Goal: Task Accomplishment & Management: Complete application form

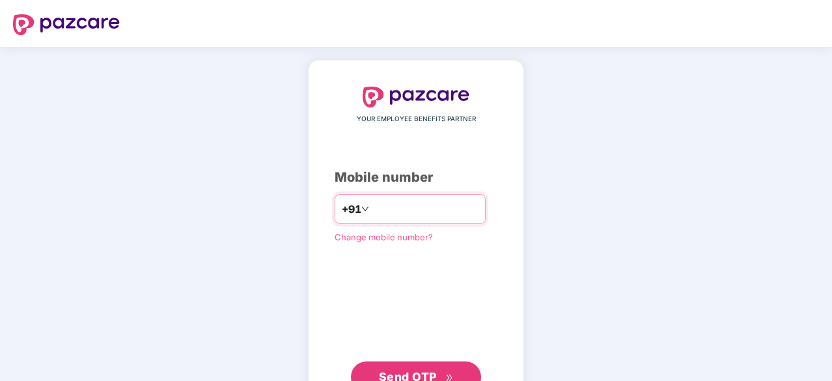
type input "**********"
click at [376, 373] on button "Send OTP" at bounding box center [416, 375] width 130 height 31
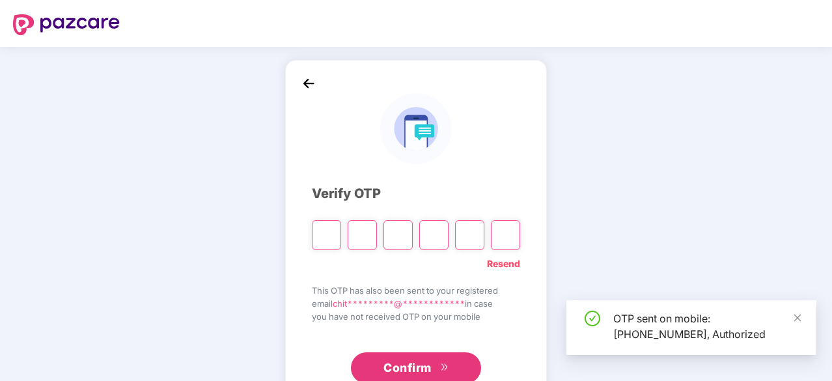
type input "*"
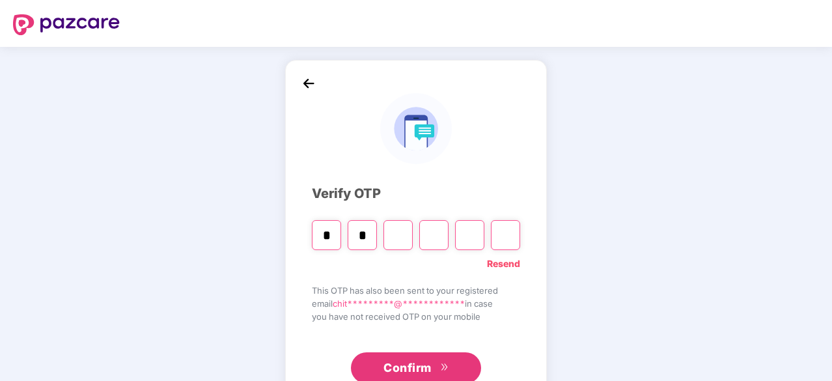
type input "*"
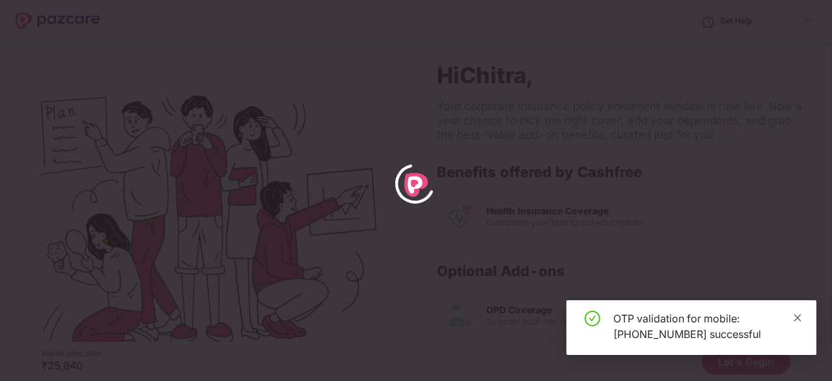
click at [797, 313] on icon "close" at bounding box center [797, 317] width 9 height 9
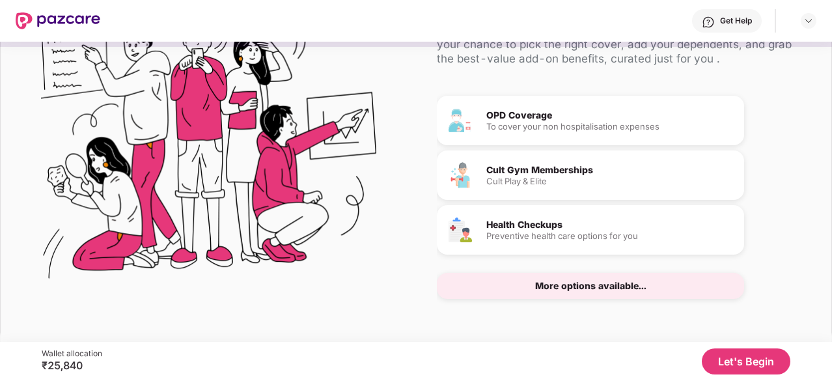
scroll to position [118, 0]
click at [748, 368] on button "Let's Begin" at bounding box center [746, 361] width 89 height 26
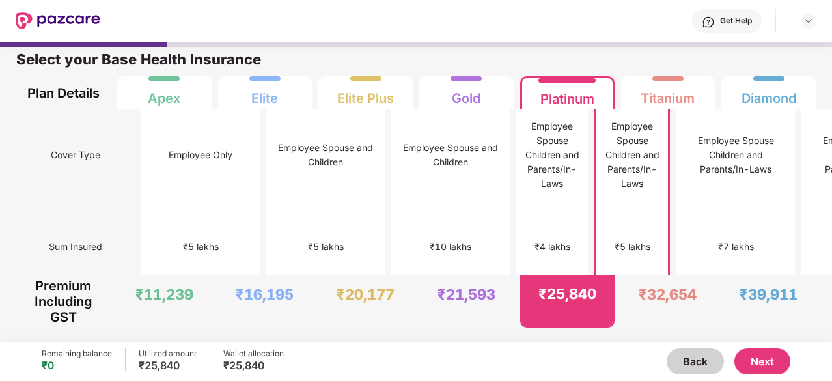
scroll to position [7, 0]
click at [756, 355] on button "Next" at bounding box center [762, 361] width 56 height 26
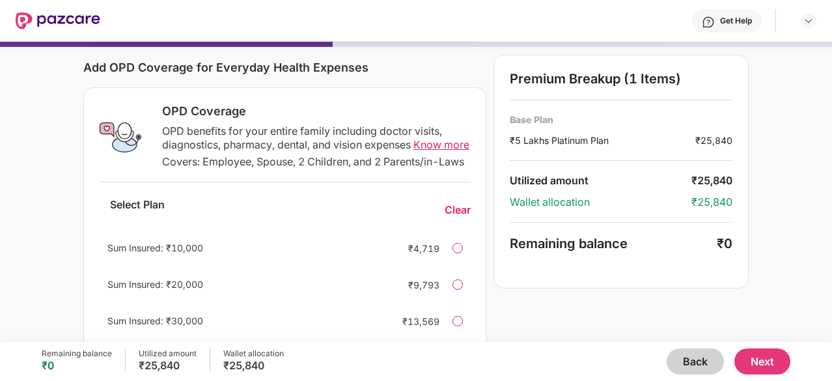
scroll to position [163, 0]
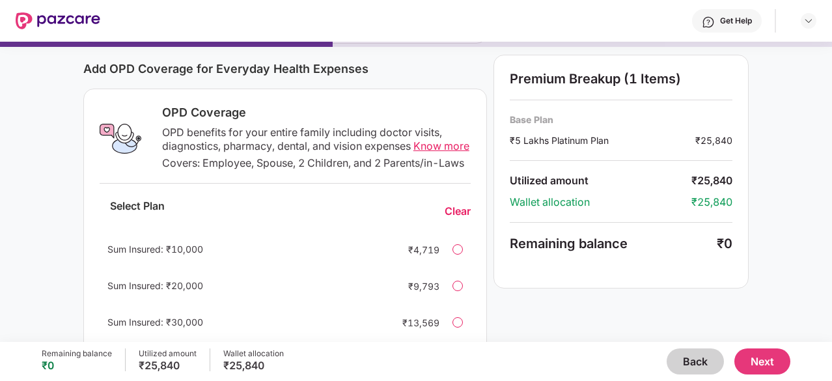
click at [423, 144] on span "Know more" at bounding box center [441, 145] width 56 height 13
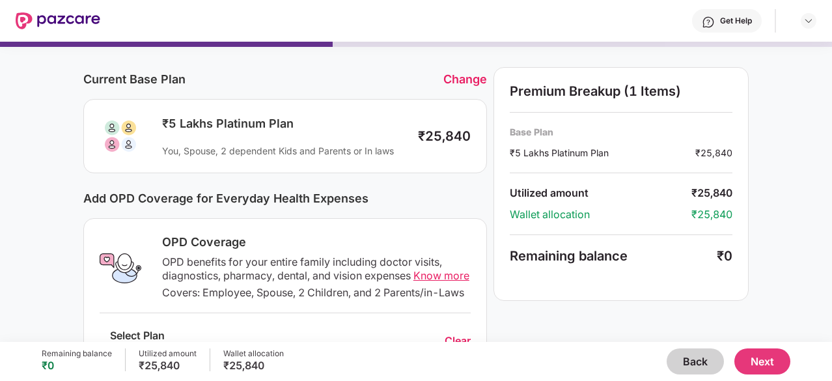
scroll to position [0, 0]
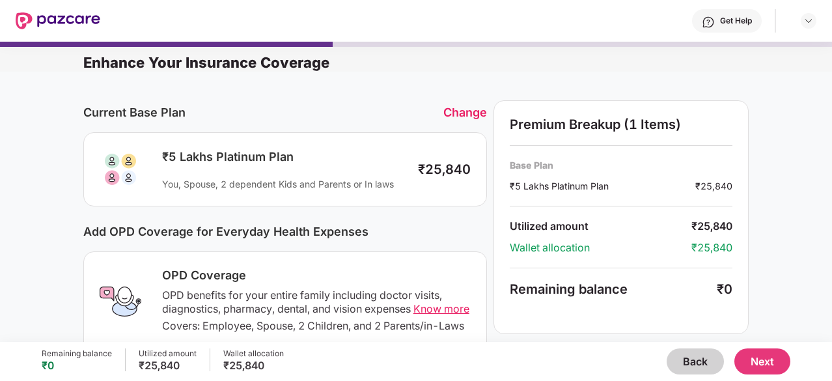
click at [759, 369] on button "Next" at bounding box center [762, 361] width 56 height 26
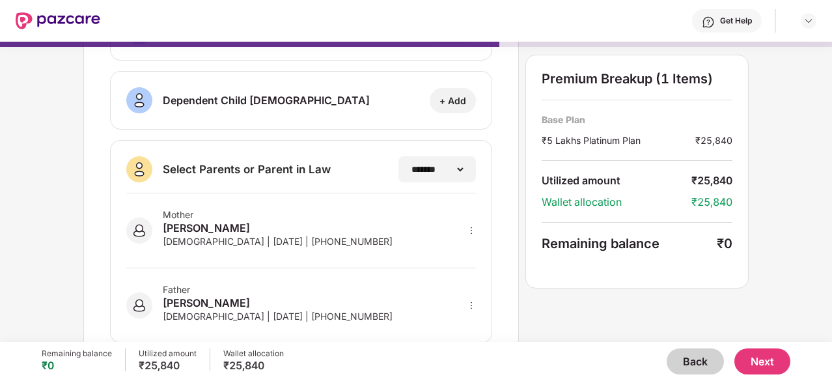
scroll to position [292, 0]
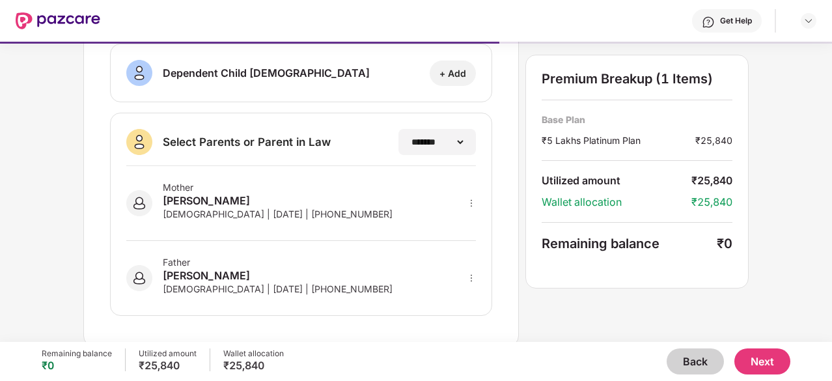
click at [785, 362] on button "Next" at bounding box center [762, 361] width 56 height 26
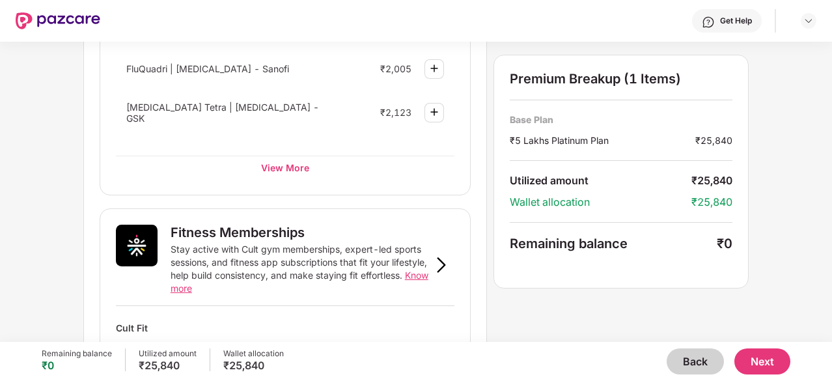
scroll to position [332, 0]
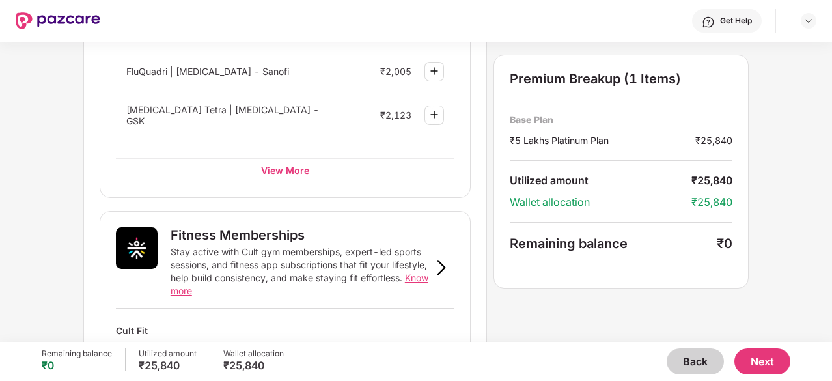
click at [288, 167] on div "View More" at bounding box center [285, 169] width 338 height 23
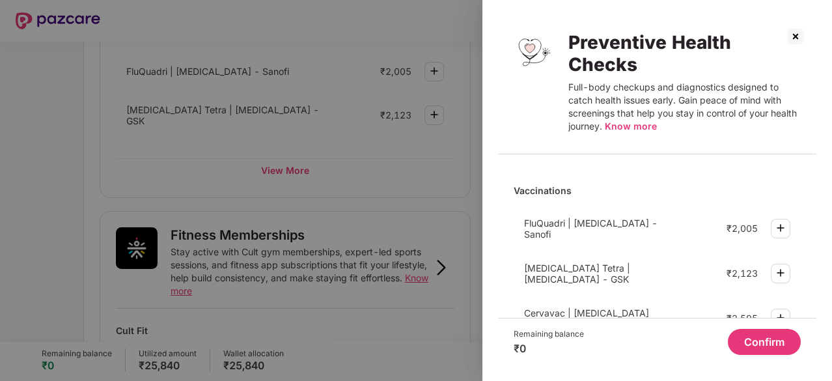
scroll to position [541, 0]
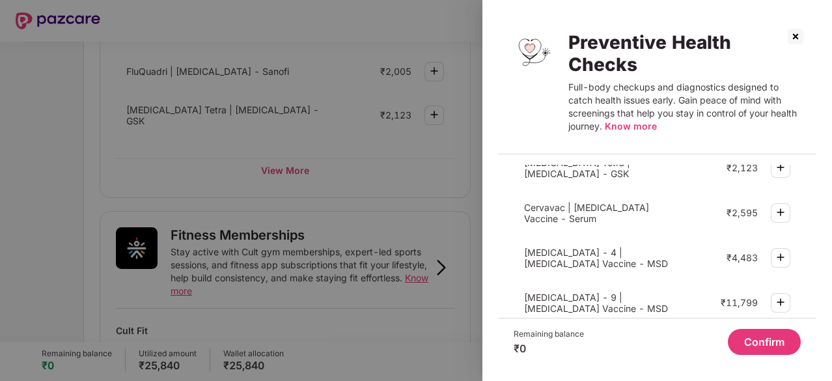
click at [793, 32] on img at bounding box center [795, 36] width 21 height 21
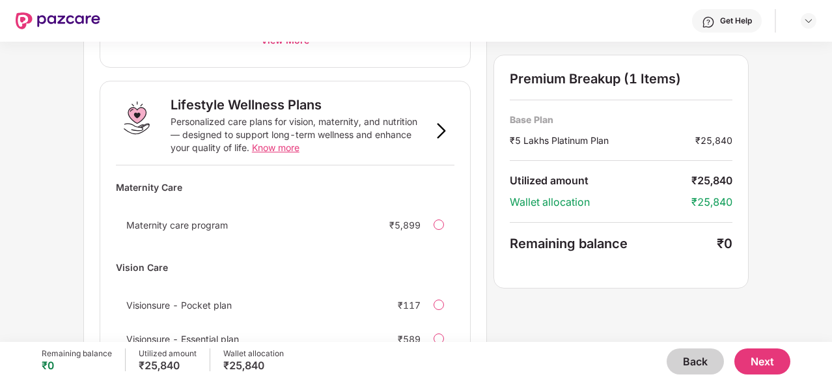
scroll to position [923, 0]
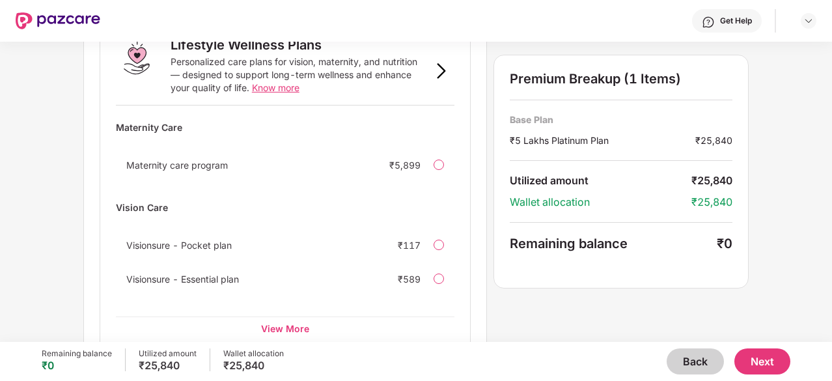
click at [769, 359] on button "Next" at bounding box center [762, 361] width 56 height 26
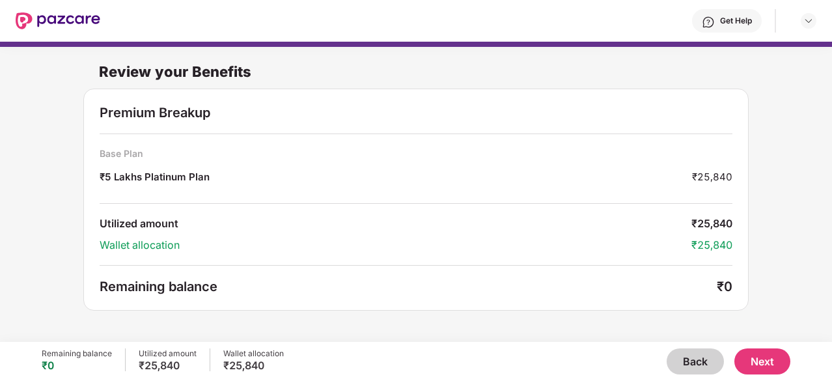
click at [771, 373] on button "Next" at bounding box center [762, 361] width 56 height 26
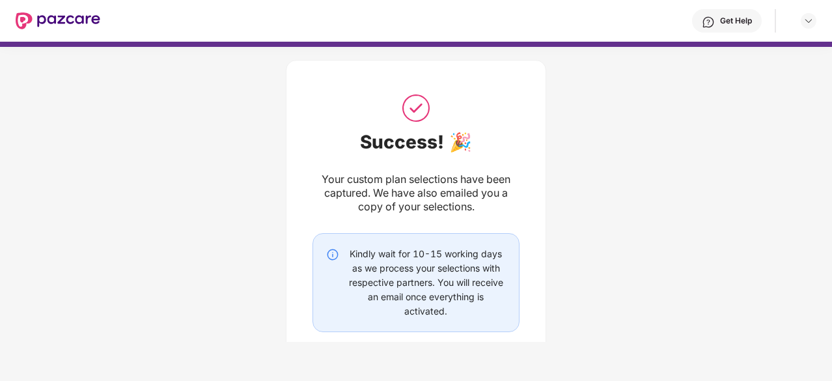
scroll to position [87, 0]
